Goal: Information Seeking & Learning: Find specific fact

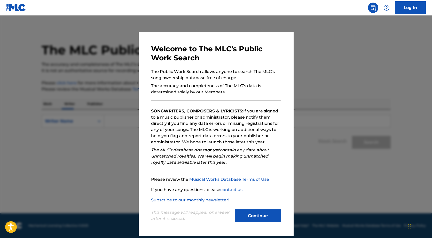
click at [265, 216] on button "Continue" at bounding box center [258, 216] width 46 height 13
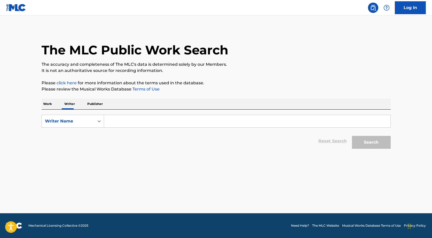
click at [408, 8] on link "Log In" at bounding box center [410, 7] width 31 height 13
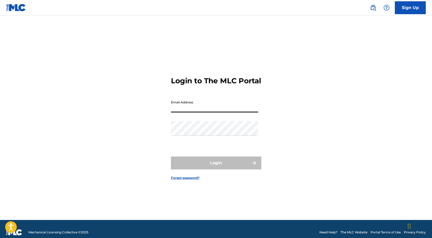
click at [197, 110] on input "Email Address" at bounding box center [214, 105] width 87 height 15
type input "[EMAIL_ADDRESS][DOMAIN_NAME]"
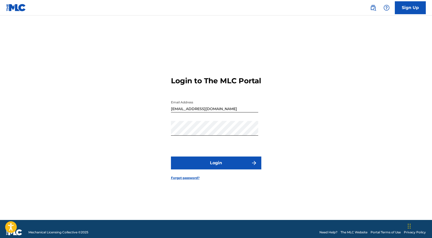
click at [223, 163] on button "Login" at bounding box center [216, 163] width 90 height 13
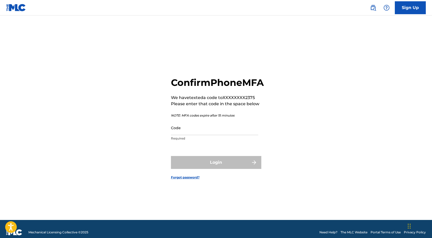
click at [201, 135] on input "Code" at bounding box center [214, 128] width 87 height 15
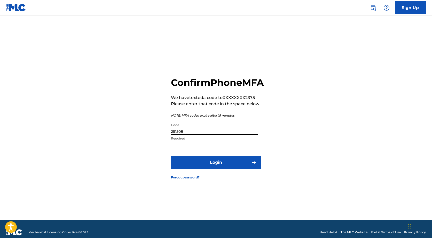
type input "251508"
click at [202, 169] on button "Login" at bounding box center [216, 162] width 90 height 13
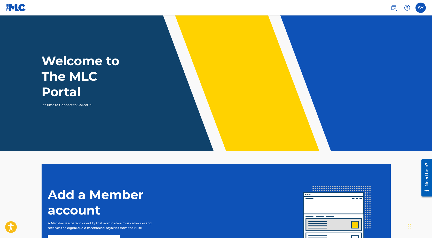
click at [418, 6] on label at bounding box center [420, 8] width 10 height 10
click at [421, 8] on input "[PERSON_NAME] [EMAIL_ADDRESS][DOMAIN_NAME] Notification Preferences Profile Log…" at bounding box center [421, 8] width 0 height 0
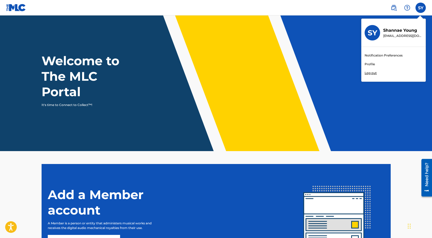
click at [396, 6] on img at bounding box center [394, 8] width 6 height 6
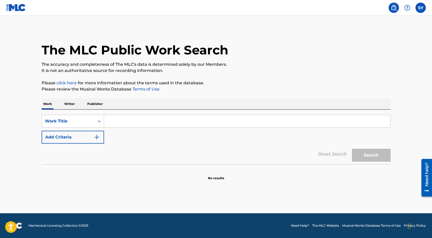
click at [68, 103] on p "Writer" at bounding box center [70, 104] width 14 height 11
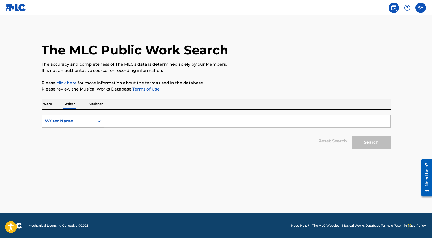
click at [97, 121] on icon "Search Form" at bounding box center [99, 121] width 5 height 5
click at [75, 146] on div "Writer Name" at bounding box center [73, 147] width 62 height 13
click at [141, 126] on input "Search Form" at bounding box center [247, 121] width 286 height 12
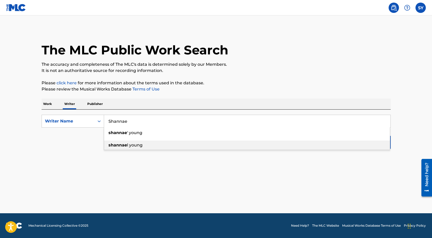
click at [136, 147] on span "l young" at bounding box center [134, 145] width 15 height 5
type input "[PERSON_NAME]"
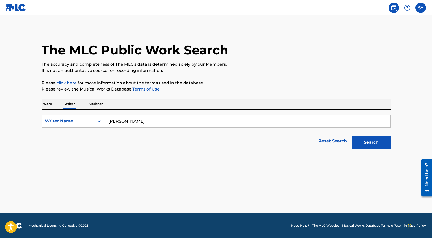
click at [365, 143] on button "Search" at bounding box center [371, 142] width 39 height 13
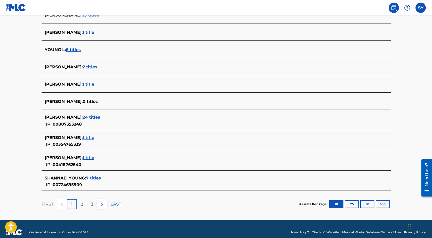
scroll to position [160, 0]
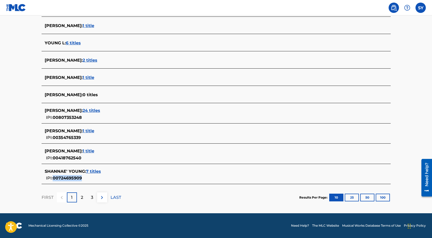
drag, startPoint x: 54, startPoint y: 178, endPoint x: 82, endPoint y: 179, distance: 27.9
click at [82, 179] on span "00724695909" at bounding box center [67, 178] width 29 height 5
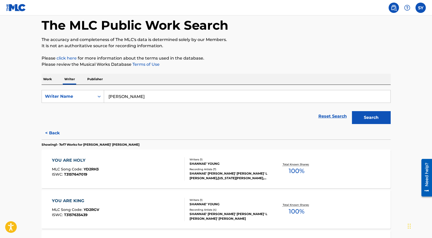
scroll to position [0, 0]
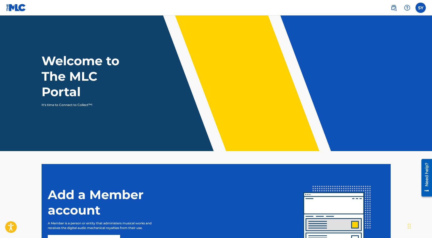
scroll to position [58, 0]
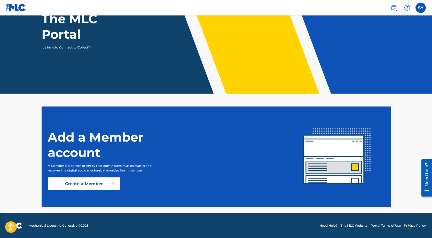
click at [423, 9] on label at bounding box center [420, 8] width 10 height 10
click at [421, 8] on input "[PERSON_NAME] [EMAIL_ADDRESS][DOMAIN_NAME] Notification Preferences Profile Log…" at bounding box center [421, 8] width 0 height 0
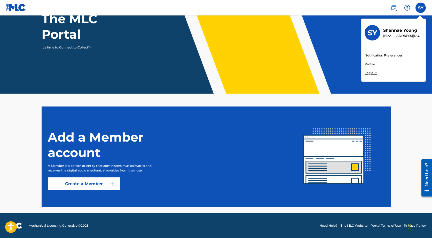
click at [394, 8] on img at bounding box center [394, 8] width 6 height 6
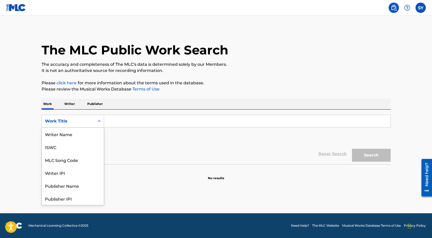
click at [101, 121] on icon "Search Form" at bounding box center [99, 121] width 5 height 5
click at [74, 148] on div "Writer IPI" at bounding box center [73, 147] width 62 height 13
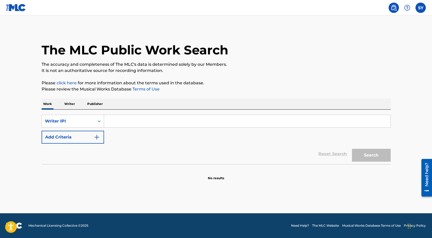
click at [128, 122] on input "Search Form" at bounding box center [247, 121] width 286 height 12
type input "00724695909"
click at [367, 154] on button "Search" at bounding box center [371, 155] width 39 height 13
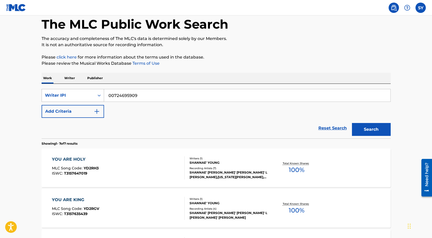
drag, startPoint x: 151, startPoint y: 97, endPoint x: 102, endPoint y: 99, distance: 48.8
click at [98, 98] on div "SearchWithCriteria7c26f68a-9040-48f8-afc9-71acefe6a56b Writer IPI 00724695909" at bounding box center [216, 95] width 349 height 13
click at [68, 77] on p "Writer" at bounding box center [70, 78] width 14 height 11
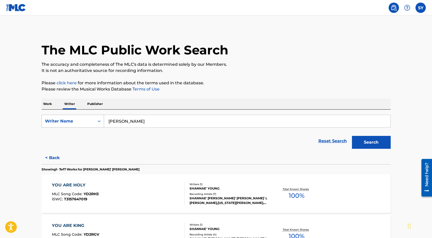
click at [100, 121] on icon "Search Form" at bounding box center [99, 121] width 5 height 5
click at [85, 131] on div "Writer IPI" at bounding box center [73, 134] width 62 height 13
paste input "00724695909"
type input "00724695909"
click at [369, 141] on button "Search" at bounding box center [371, 142] width 39 height 13
